Goal: Task Accomplishment & Management: Use online tool/utility

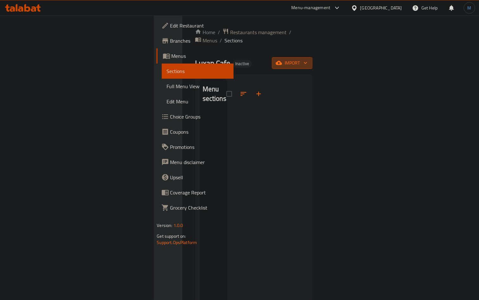
click at [312, 57] on button "import" at bounding box center [292, 63] width 41 height 12
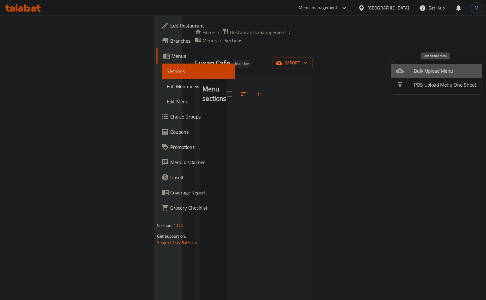
click at [442, 67] on span "Bulk Upload Menu" at bounding box center [445, 71] width 63 height 8
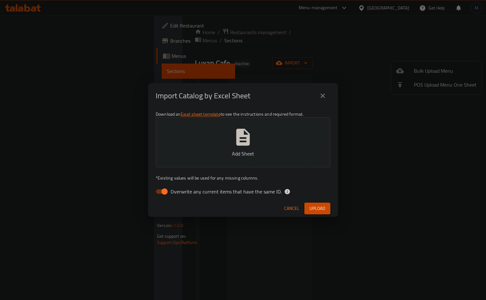
click at [190, 192] on span "Overwrite any current items that have the same ID." at bounding box center [226, 192] width 111 height 8
click at [183, 192] on input "Overwrite any current items that have the same ID." at bounding box center [165, 192] width 36 height 12
checkbox input "false"
drag, startPoint x: 236, startPoint y: 204, endPoint x: 263, endPoint y: 208, distance: 27.9
click at [237, 204] on div "Cancel Upload" at bounding box center [243, 208] width 190 height 17
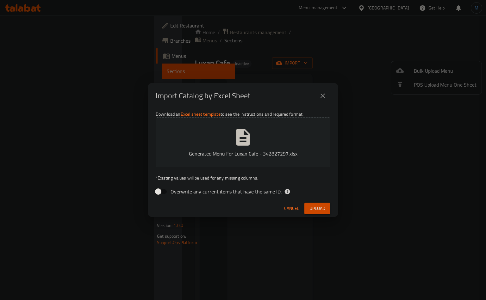
click at [334, 210] on div "Cancel Upload" at bounding box center [243, 208] width 190 height 17
click at [329, 210] on button "Upload" at bounding box center [317, 209] width 26 height 12
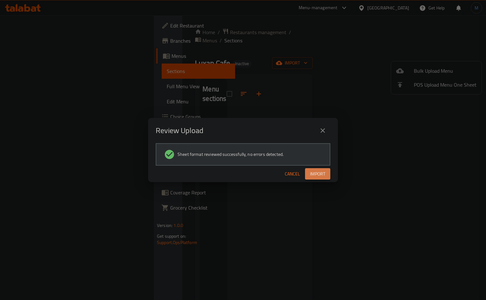
click at [324, 173] on span "Import" at bounding box center [317, 174] width 15 height 8
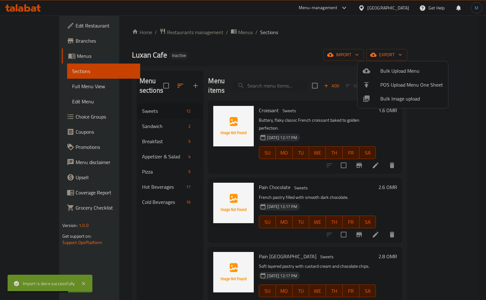
click at [52, 82] on div at bounding box center [243, 150] width 486 height 300
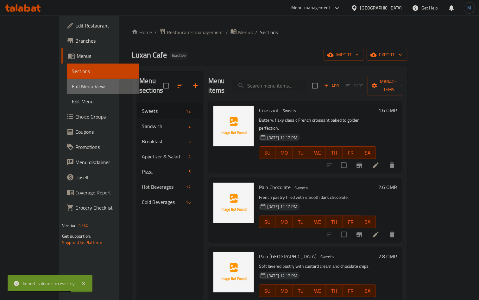
click at [72, 85] on span "Full Menu View" at bounding box center [103, 87] width 62 height 8
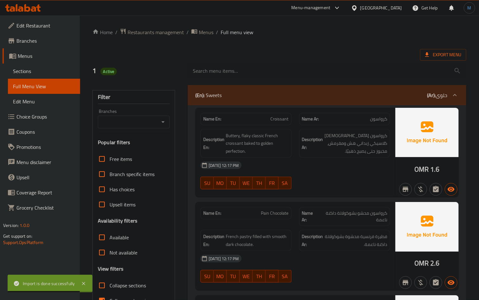
scroll to position [190, 0]
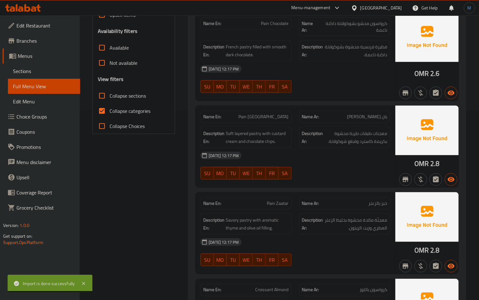
click at [139, 110] on span "Collapse categories" at bounding box center [130, 111] width 41 height 8
click at [110, 110] on input "Collapse categories" at bounding box center [101, 110] width 15 height 15
checkbox input "false"
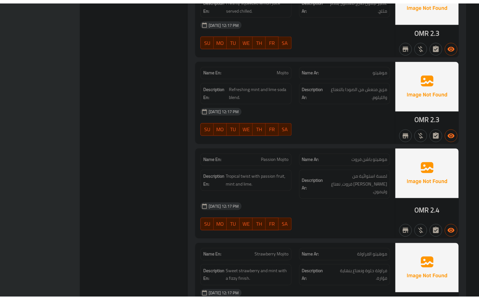
scroll to position [5417, 0]
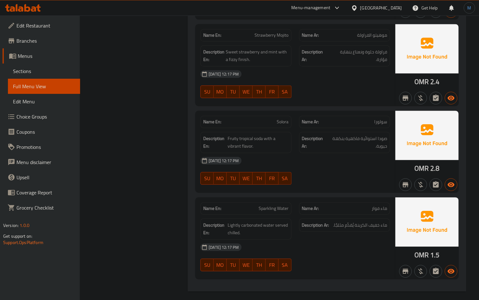
click at [20, 74] on span "Sections" at bounding box center [44, 71] width 62 height 8
